Goal: Task Accomplishment & Management: Complete application form

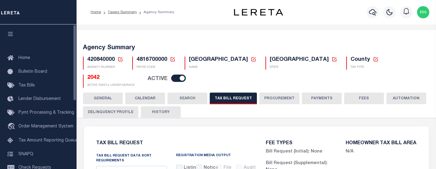
select select "28"
select select "22"
select select "true"
select select "14"
select select
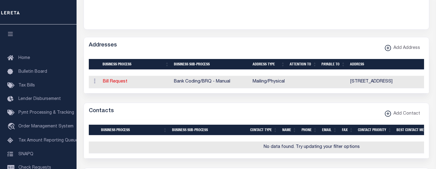
scroll to position [55, 0]
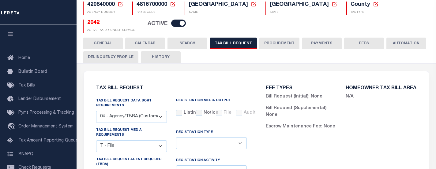
click at [166, 54] on button "HISTORY" at bounding box center [161, 57] width 40 height 12
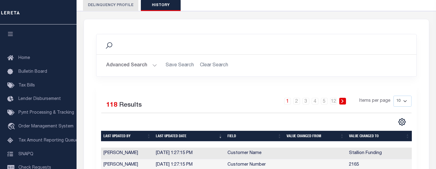
scroll to position [0, 0]
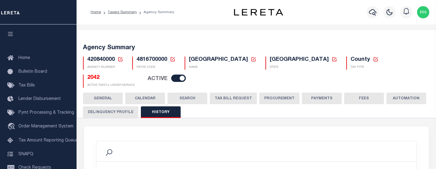
click at [239, 95] on button "TAX BILL REQUEST" at bounding box center [233, 99] width 47 height 12
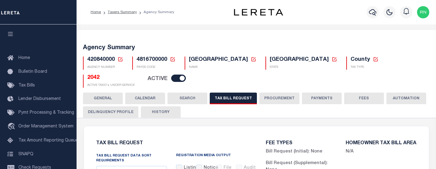
drag, startPoint x: 225, startPoint y: 42, endPoint x: 312, endPoint y: 72, distance: 92.3
click at [225, 42] on div "Agency Summary 420840000 Agency Number Edit Cancel Ok New Agency Number Cancel …" at bounding box center [256, 65] width 361 height 56
click at [166, 108] on button "HISTORY" at bounding box center [161, 112] width 40 height 12
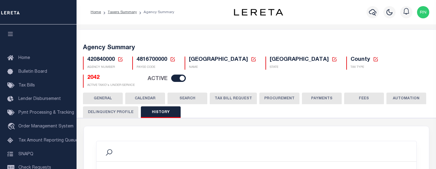
click at [223, 96] on button "TAX BILL REQUEST" at bounding box center [233, 99] width 47 height 12
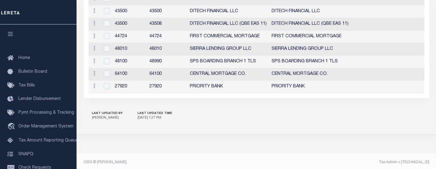
scroll to position [773, 0]
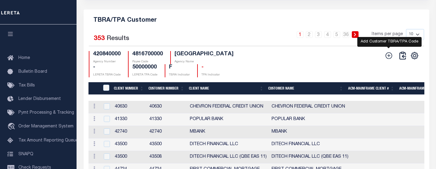
click at [389, 60] on icon at bounding box center [389, 56] width 8 height 8
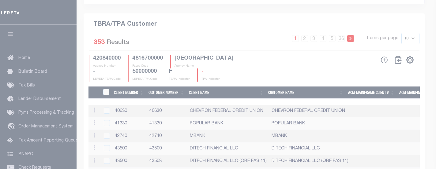
scroll to position [765, 0]
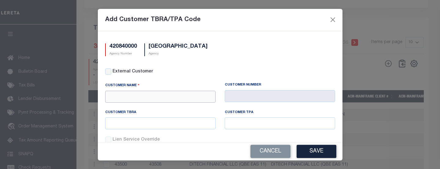
click at [165, 96] on input "text" at bounding box center [160, 97] width 110 height 12
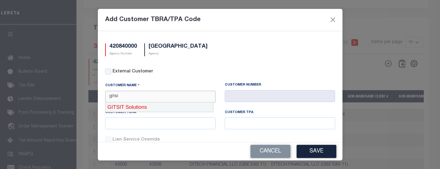
click at [156, 105] on div "GITSIT Solutions" at bounding box center [160, 108] width 108 height 10
type input "GITSIT Solutions"
type input "2198"
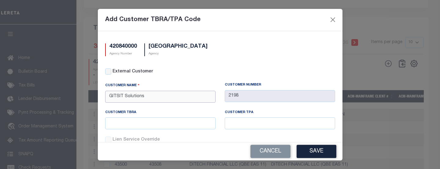
type input "GITSIT Solutions"
click at [174, 121] on input "text" at bounding box center [160, 124] width 110 height 12
click at [271, 32] on div "420840000 Agency Number GALVESTON COUNTY Agency External Customer Customer Name" at bounding box center [220, 86] width 245 height 111
click at [159, 124] on input "text" at bounding box center [160, 124] width 110 height 12
type input "6002198"
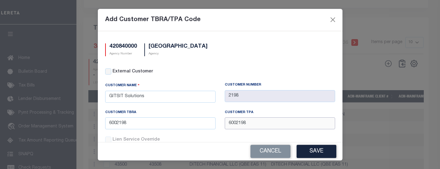
type input "6002198"
click at [327, 150] on button "Save" at bounding box center [317, 151] width 40 height 13
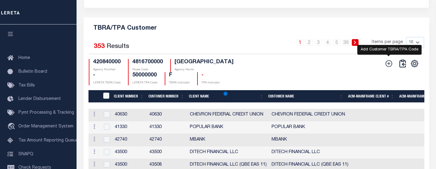
click at [388, 67] on icon at bounding box center [388, 63] width 7 height 7
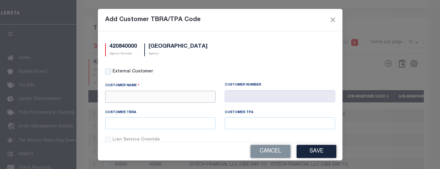
click at [179, 99] on input "text" at bounding box center [160, 97] width 110 height 12
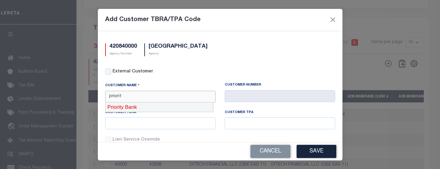
click at [171, 106] on div "Priority Bank" at bounding box center [160, 108] width 108 height 10
type input "Priority Bank"
type input "2233"
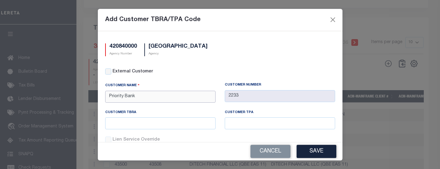
type input "Priority Bank"
drag, startPoint x: 163, startPoint y: 124, endPoint x: 166, endPoint y: 122, distance: 3.3
click at [163, 124] on input "text" at bounding box center [160, 124] width 110 height 12
type input "6002233"
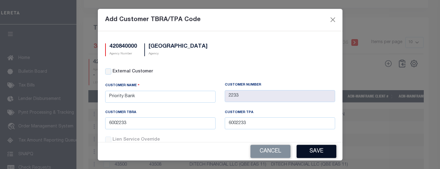
click at [299, 149] on button "Save" at bounding box center [317, 151] width 40 height 13
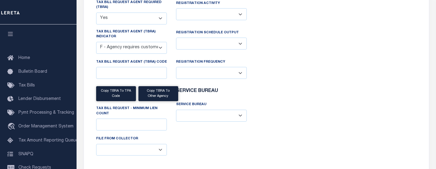
scroll to position [61, 0]
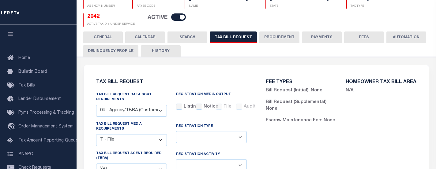
click at [166, 47] on button "HISTORY" at bounding box center [161, 51] width 40 height 12
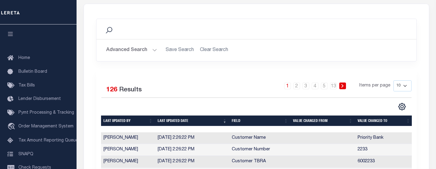
scroll to position [0, 0]
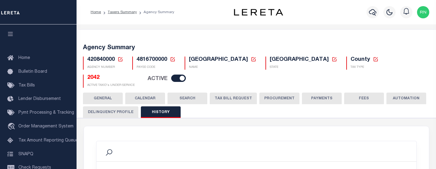
click at [229, 95] on button "TAX BILL REQUEST" at bounding box center [233, 99] width 47 height 12
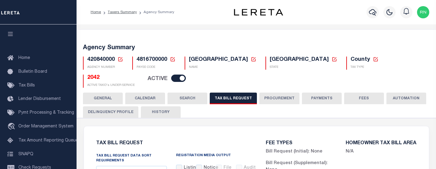
click at [243, 108] on div "GENERAL CALENDAR SEARCH TAX BILL REQUEST PROCUREMENT PAYMENTS" at bounding box center [256, 105] width 347 height 25
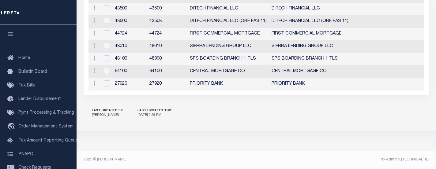
scroll to position [773, 0]
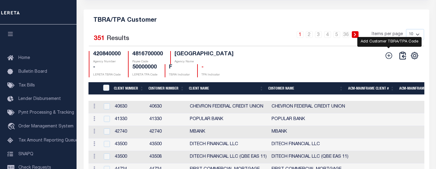
click at [389, 59] on icon at bounding box center [388, 55] width 7 height 7
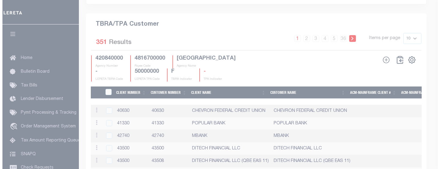
scroll to position [765, 0]
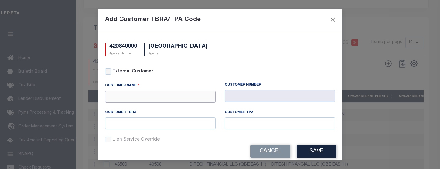
click at [158, 96] on input "text" at bounding box center [160, 97] width 110 height 12
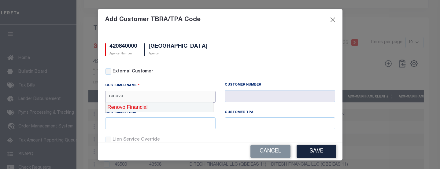
click at [153, 103] on div "Renovo Financial" at bounding box center [160, 108] width 108 height 10
type input "Renovo Financial"
type input "2241"
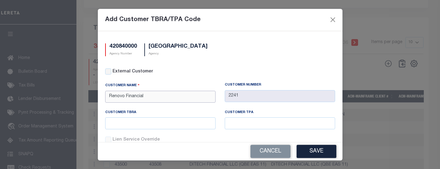
type input "Renovo Financial"
click at [150, 119] on input "text" at bounding box center [160, 124] width 110 height 12
type input "2"
type input "6002241"
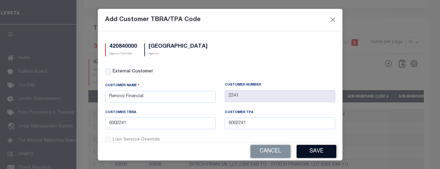
click at [314, 149] on button "Save" at bounding box center [317, 151] width 40 height 13
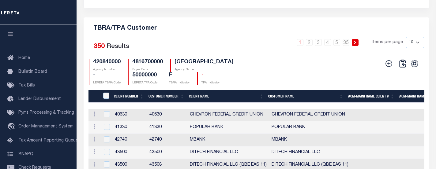
click at [295, 32] on h5 "TBRA/TPA Customer" at bounding box center [256, 27] width 336 height 10
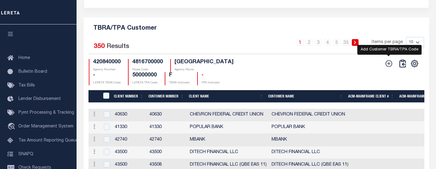
click at [388, 68] on icon at bounding box center [389, 64] width 8 height 8
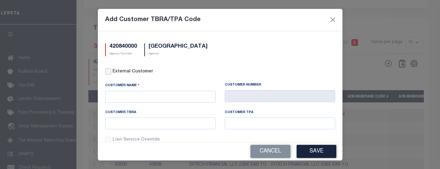
click at [107, 69] on input "External Customer" at bounding box center [108, 72] width 6 height 6
checkbox input "true"
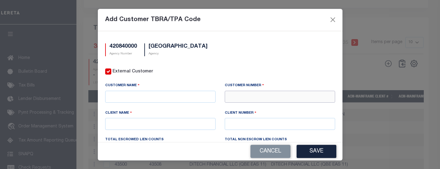
click at [245, 96] on input "text" at bounding box center [280, 97] width 110 height 12
type input "71410"
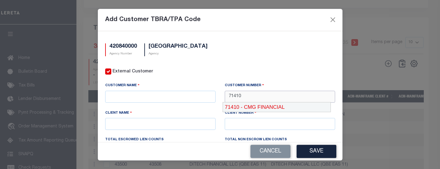
click at [262, 105] on div "71410 - CMG FINANCIAL" at bounding box center [277, 108] width 108 height 10
type input "CMG FINANCIAL"
type input "71410"
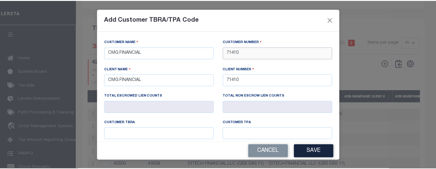
scroll to position [61, 0]
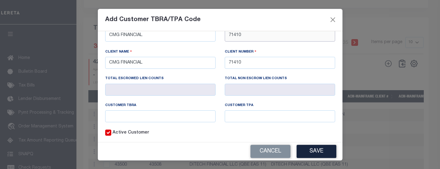
type input "71410"
click at [150, 110] on input "text" at bounding box center [160, 116] width 110 height 12
type input "60071410"
click at [312, 149] on button "Save" at bounding box center [317, 151] width 40 height 13
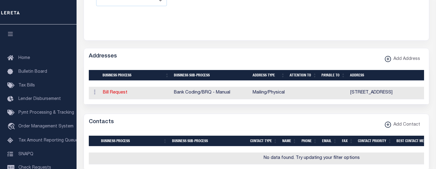
scroll to position [0, 0]
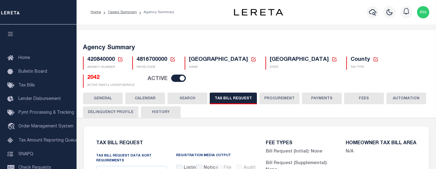
click at [167, 111] on button "HISTORY" at bounding box center [161, 112] width 40 height 12
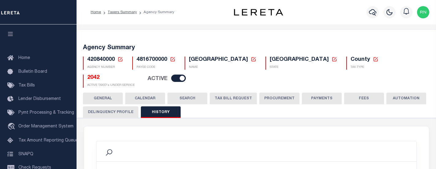
drag, startPoint x: 335, startPoint y: 45, endPoint x: 334, endPoint y: 50, distance: 5.0
click at [335, 45] on h5 "Agency Summary" at bounding box center [256, 47] width 347 height 7
click at [228, 95] on button "TAX BILL REQUEST" at bounding box center [233, 99] width 47 height 12
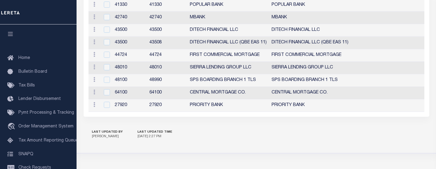
scroll to position [765, 0]
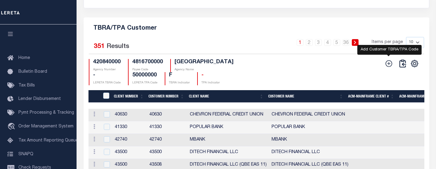
click at [387, 68] on icon at bounding box center [389, 64] width 8 height 8
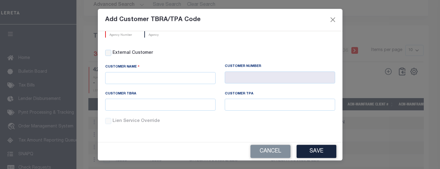
scroll to position [0, 0]
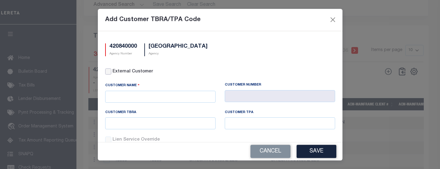
click at [108, 72] on input "External Customer" at bounding box center [108, 72] width 6 height 6
checkbox input "true"
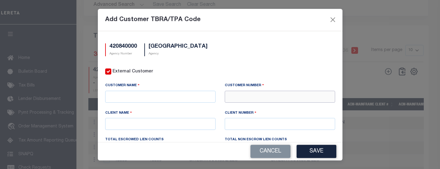
click at [246, 100] on input "text" at bounding box center [280, 97] width 110 height 12
type input "75831"
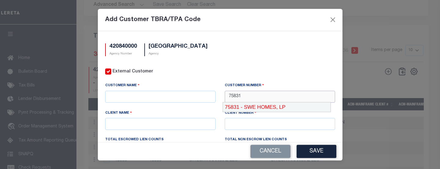
click at [250, 106] on div "75831 - SWE HOMES, LP" at bounding box center [277, 108] width 108 height 10
type input "SWE HOMES, LP"
type input "75830"
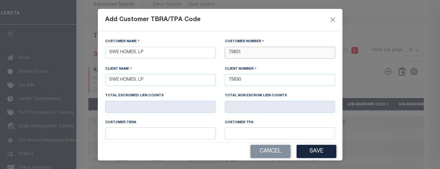
scroll to position [61, 0]
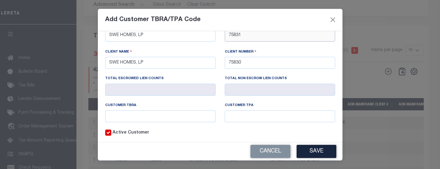
type input "75831"
click at [157, 111] on input "text" at bounding box center [160, 116] width 110 height 12
type input "60075831"
type input "7"
type input "60075831"
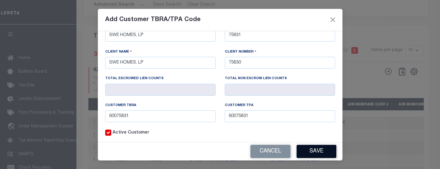
click at [318, 147] on button "Save" at bounding box center [317, 151] width 40 height 13
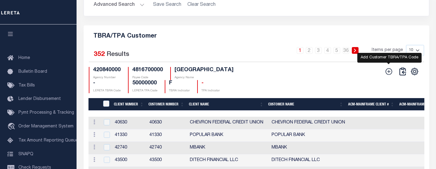
click at [385, 76] on icon at bounding box center [389, 72] width 8 height 8
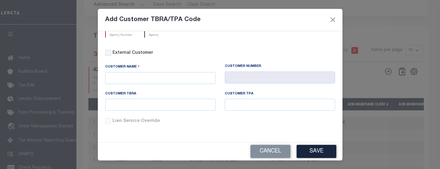
scroll to position [0, 0]
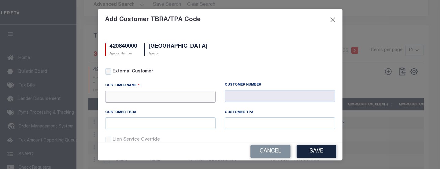
click at [190, 99] on input "text" at bounding box center [160, 97] width 110 height 12
click at [107, 72] on input "External Customer" at bounding box center [108, 72] width 6 height 6
checkbox input "true"
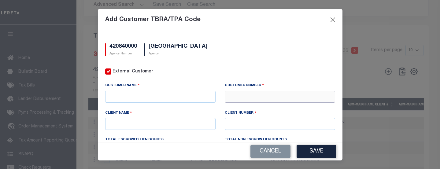
click at [251, 98] on input "text" at bounding box center [280, 97] width 110 height 12
type input "76322"
click at [286, 15] on div "Add Customer TBRA/TPA Code" at bounding box center [220, 20] width 245 height 22
click at [170, 93] on input "text" at bounding box center [160, 97] width 110 height 12
paste input "TEXAR FEDERAL CREDIT UNION"
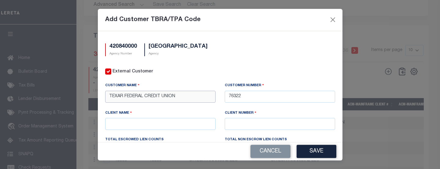
type input "TEXAR FEDERAL CREDIT UNION"
click at [165, 126] on input "text" at bounding box center [160, 124] width 110 height 12
paste input "TEXAR FEDERAL CREDIT UNION"
type input "TEXAR FEDERAL CREDIT UNION"
click at [240, 125] on input "text" at bounding box center [280, 124] width 110 height 12
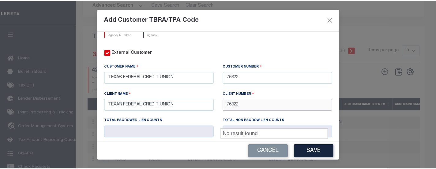
scroll to position [61, 0]
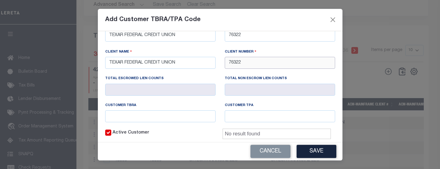
type input "76322"
click at [194, 117] on input "text" at bounding box center [160, 116] width 110 height 12
type input "60076322"
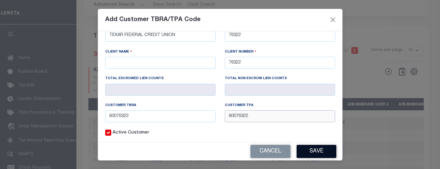
type input "60076322"
click at [327, 155] on button "Save" at bounding box center [317, 151] width 40 height 13
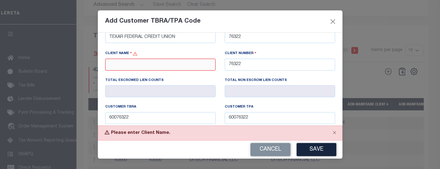
click at [178, 62] on input "text" at bounding box center [160, 65] width 110 height 12
paste input "TEXAR FEDERAL CREDIT UNION"
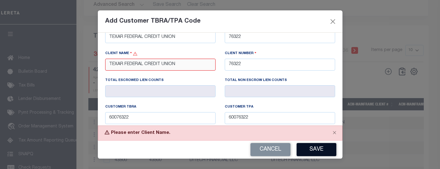
type input "TEXAR FEDERAL CREDIT UNION"
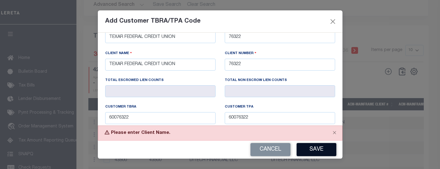
click at [319, 151] on button "Save" at bounding box center [317, 149] width 40 height 13
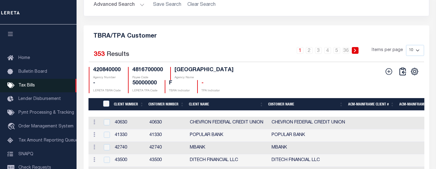
click at [29, 90] on link "Tax Bills" at bounding box center [38, 86] width 77 height 14
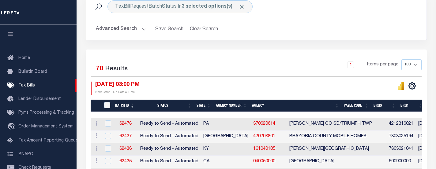
scroll to position [92, 0]
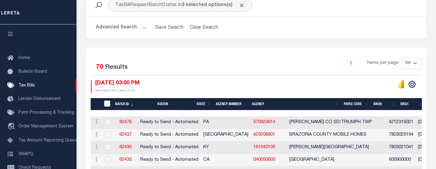
click at [233, 104] on th "Agency Number" at bounding box center [231, 104] width 36 height 13
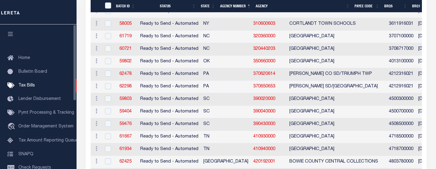
scroll to position [611, 0]
